Goal: Task Accomplishment & Management: Use online tool/utility

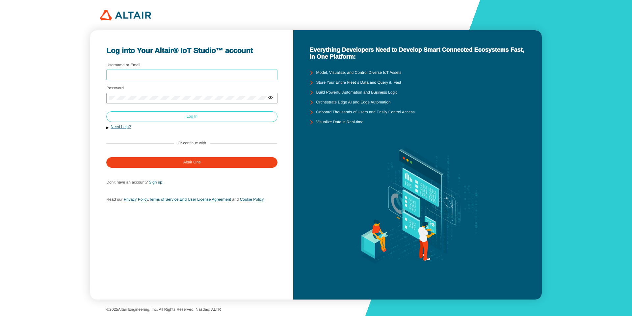
type input "arcoronado"
click at [0, 0] on slot "Log In" at bounding box center [0, 0] width 0 height 0
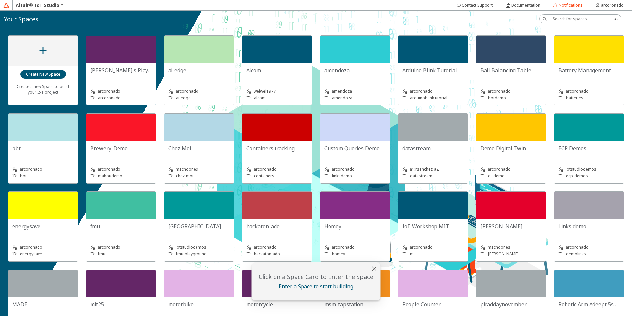
click at [118, 64] on div "Adolfo's Playground arcoronado ID: arcoronado" at bounding box center [120, 84] width 69 height 42
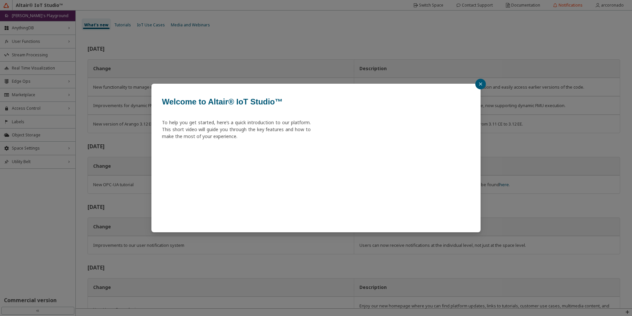
click at [481, 88] on button "button" at bounding box center [480, 84] width 11 height 11
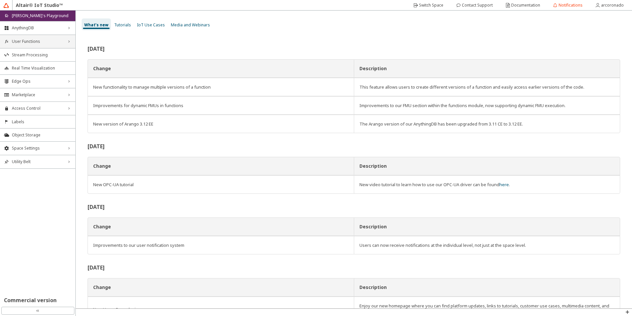
click at [60, 44] on span "User Functions" at bounding box center [38, 41] width 52 height 5
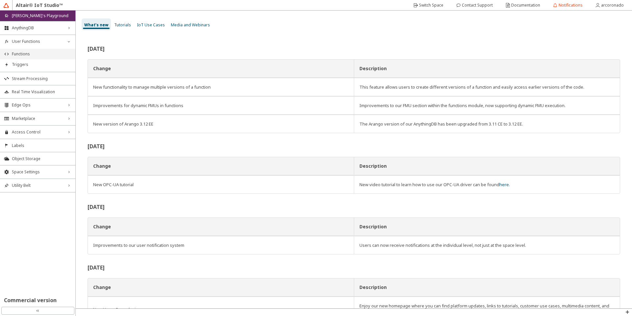
click at [57, 54] on span "Functions" at bounding box center [42, 53] width 60 height 5
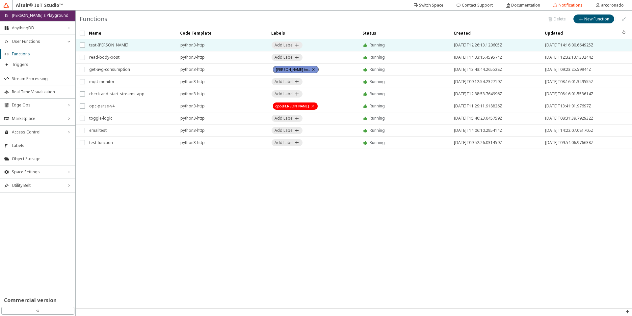
click at [130, 50] on span "test-arango" at bounding box center [130, 45] width 83 height 12
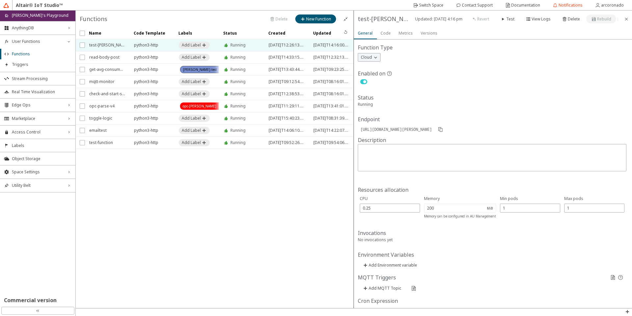
click at [0, 0] on slot "Metrics" at bounding box center [0, 0] width 0 height 0
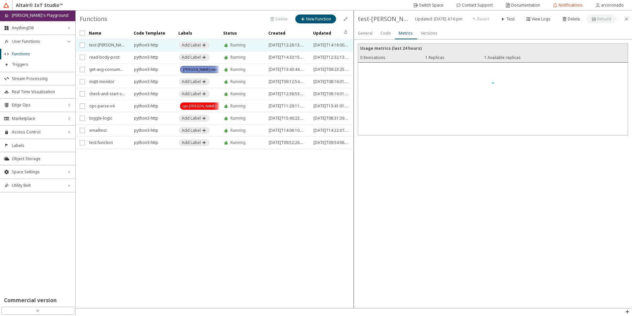
click at [392, 36] on paper-tab "Code" at bounding box center [386, 33] width 18 height 12
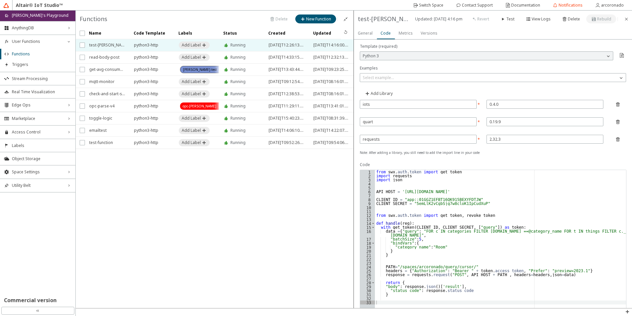
click at [0, 0] on slot "General" at bounding box center [0, 0] width 0 height 0
